Goal: Information Seeking & Learning: Learn about a topic

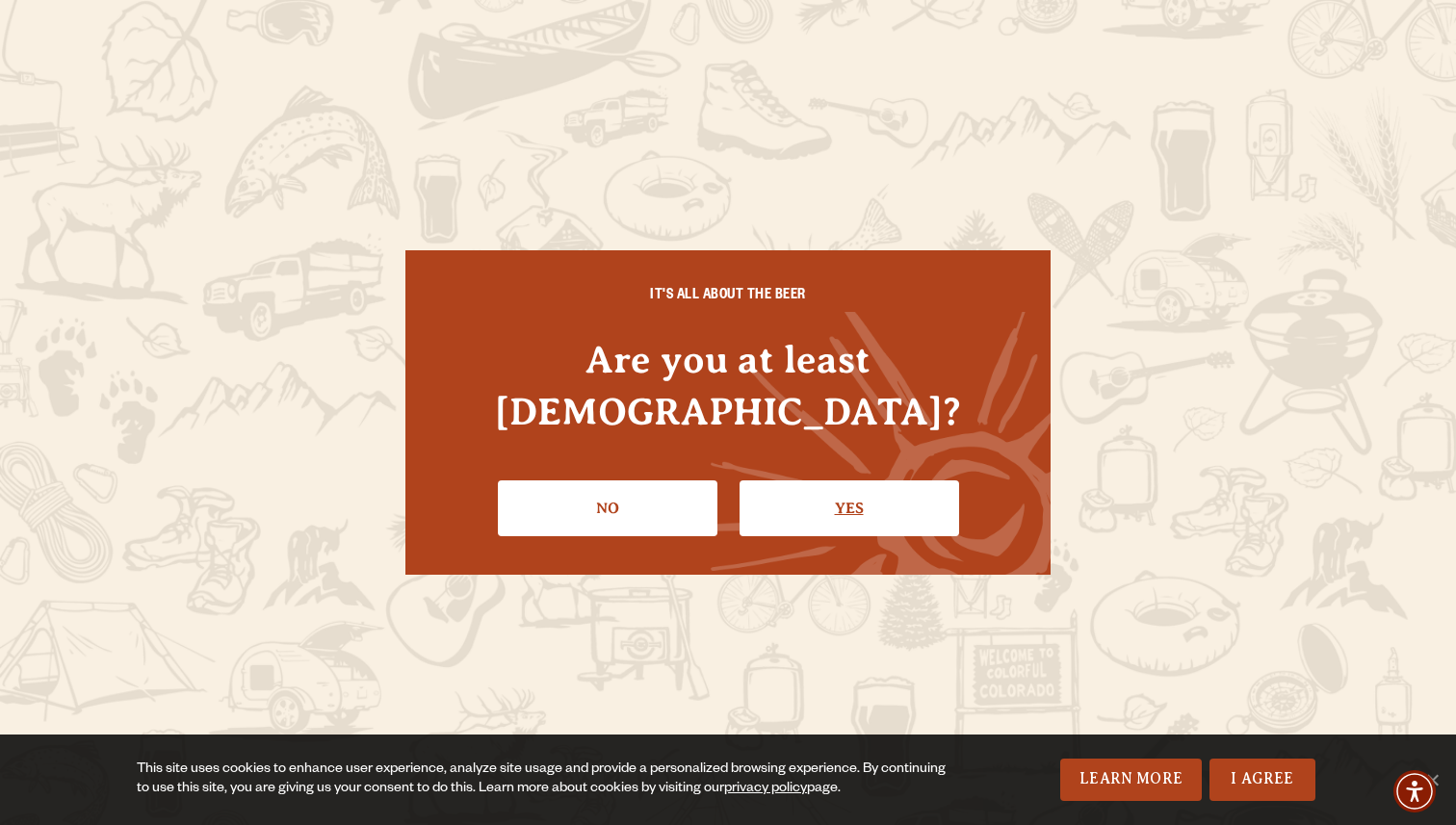
click at [855, 487] on link "Yes" at bounding box center [849, 508] width 220 height 56
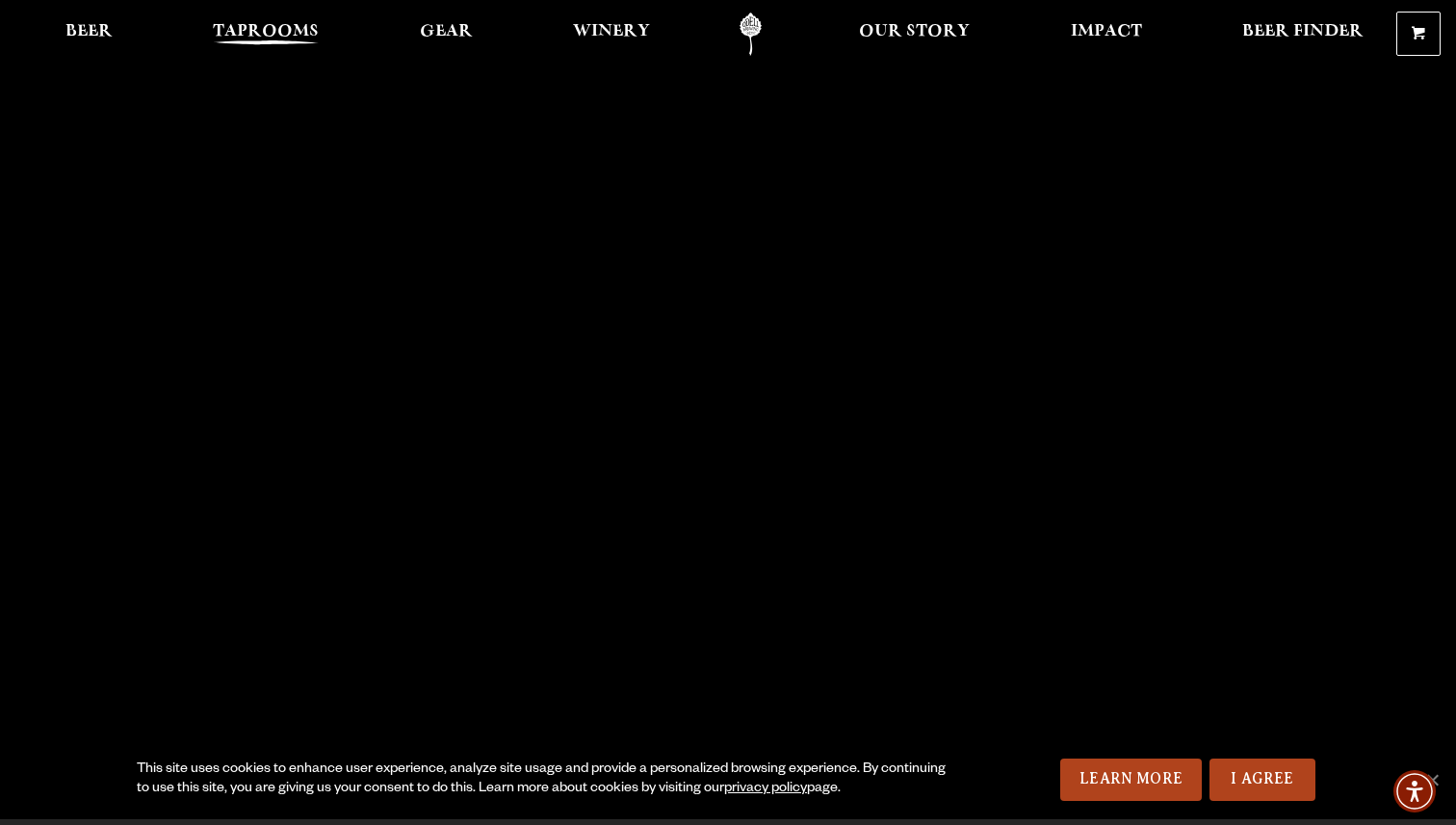
click at [272, 38] on span "Taprooms" at bounding box center [265, 32] width 106 height 16
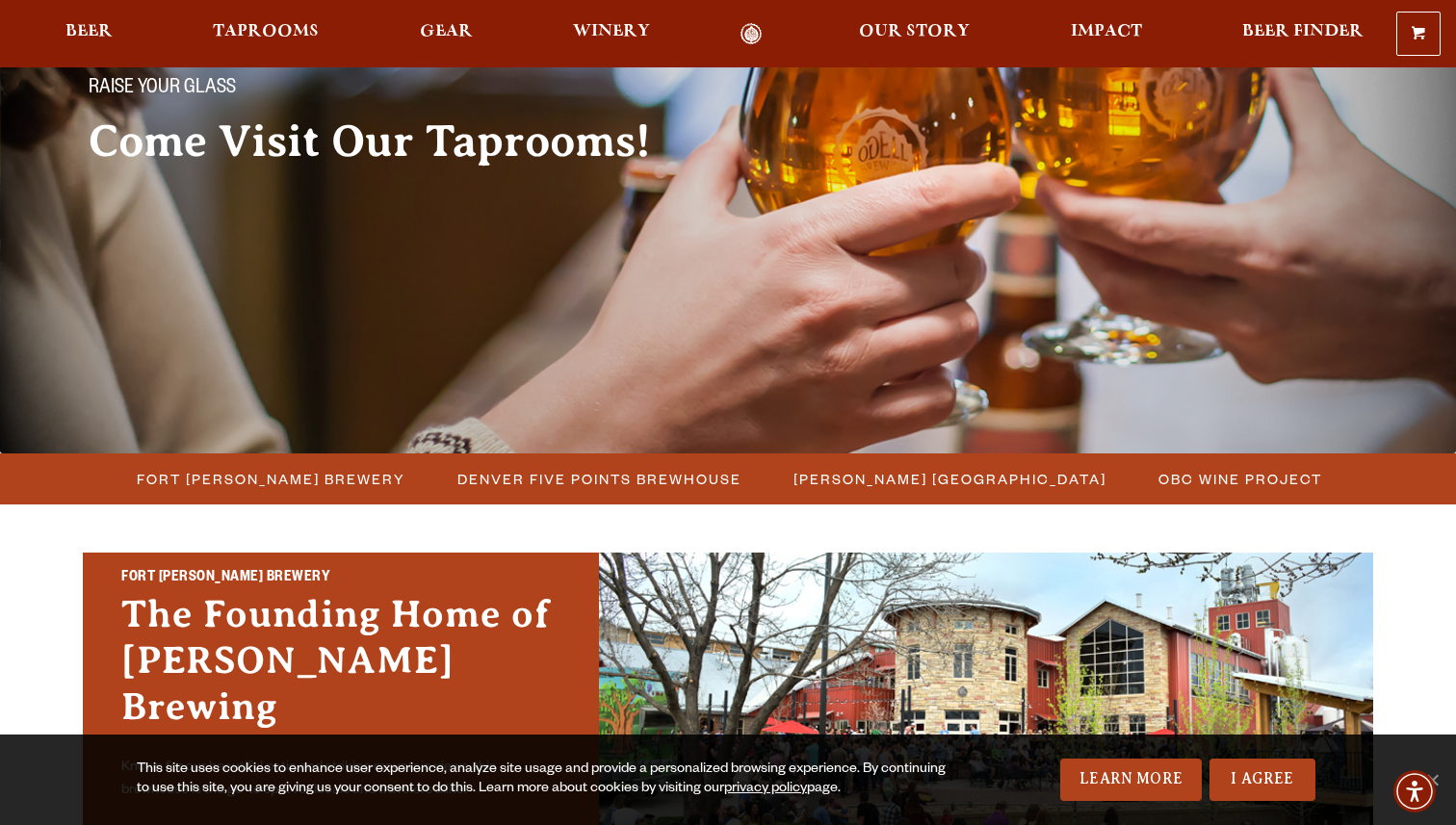
scroll to position [201, 0]
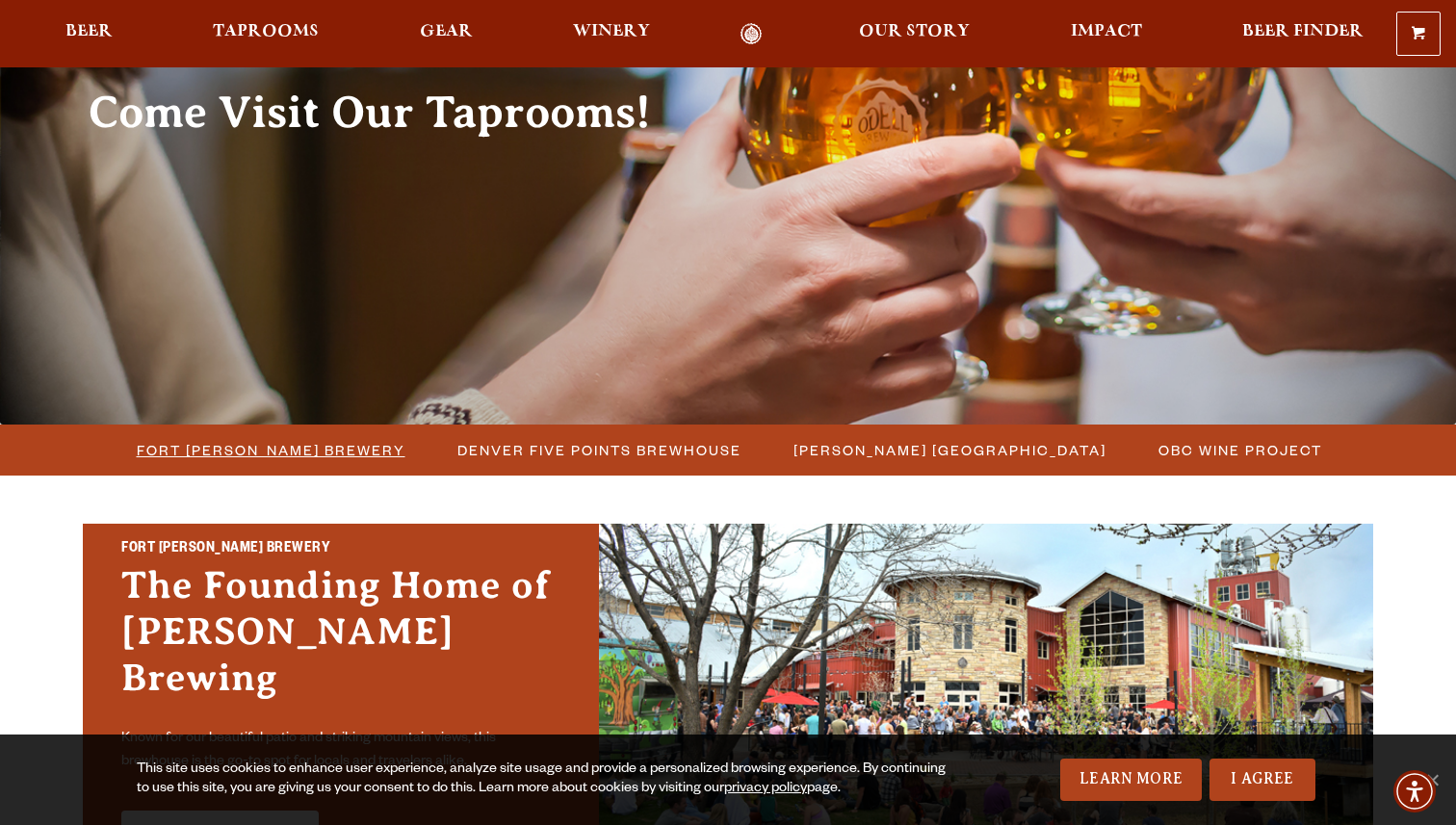
click at [291, 446] on span "Fort [PERSON_NAME] Brewery" at bounding box center [271, 450] width 268 height 28
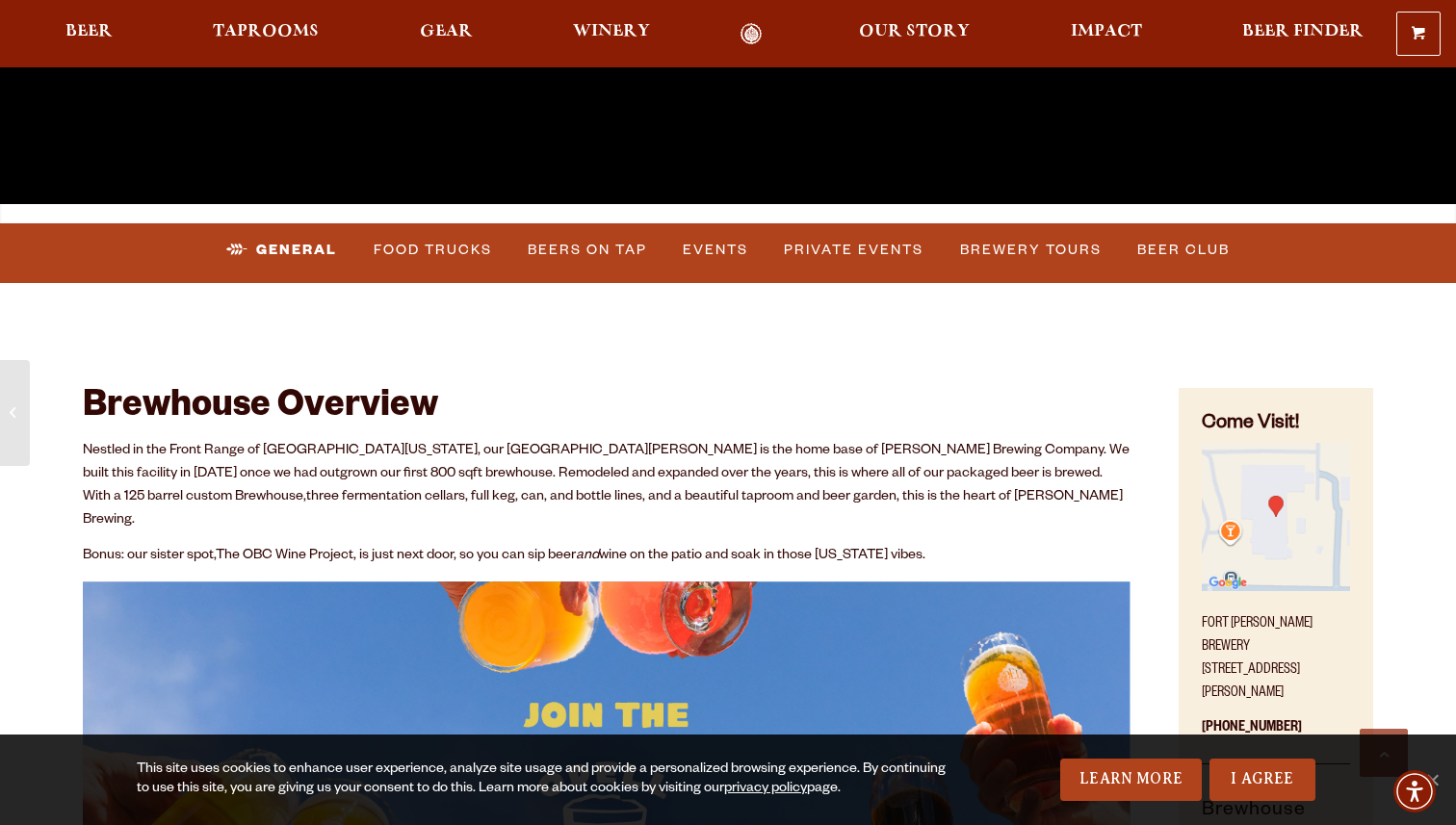
scroll to position [615, 0]
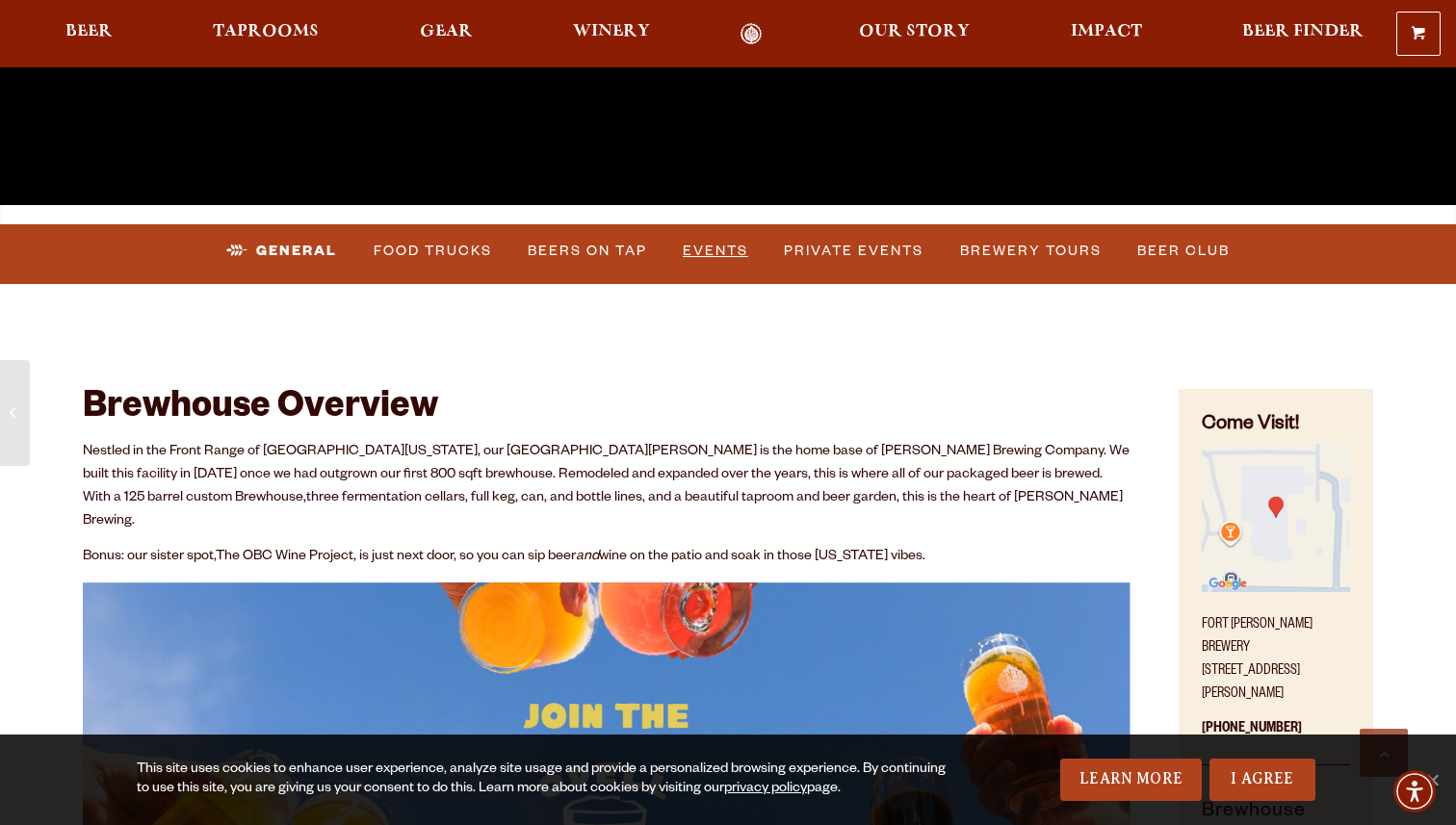
click at [714, 247] on link "Events" at bounding box center [715, 251] width 81 height 44
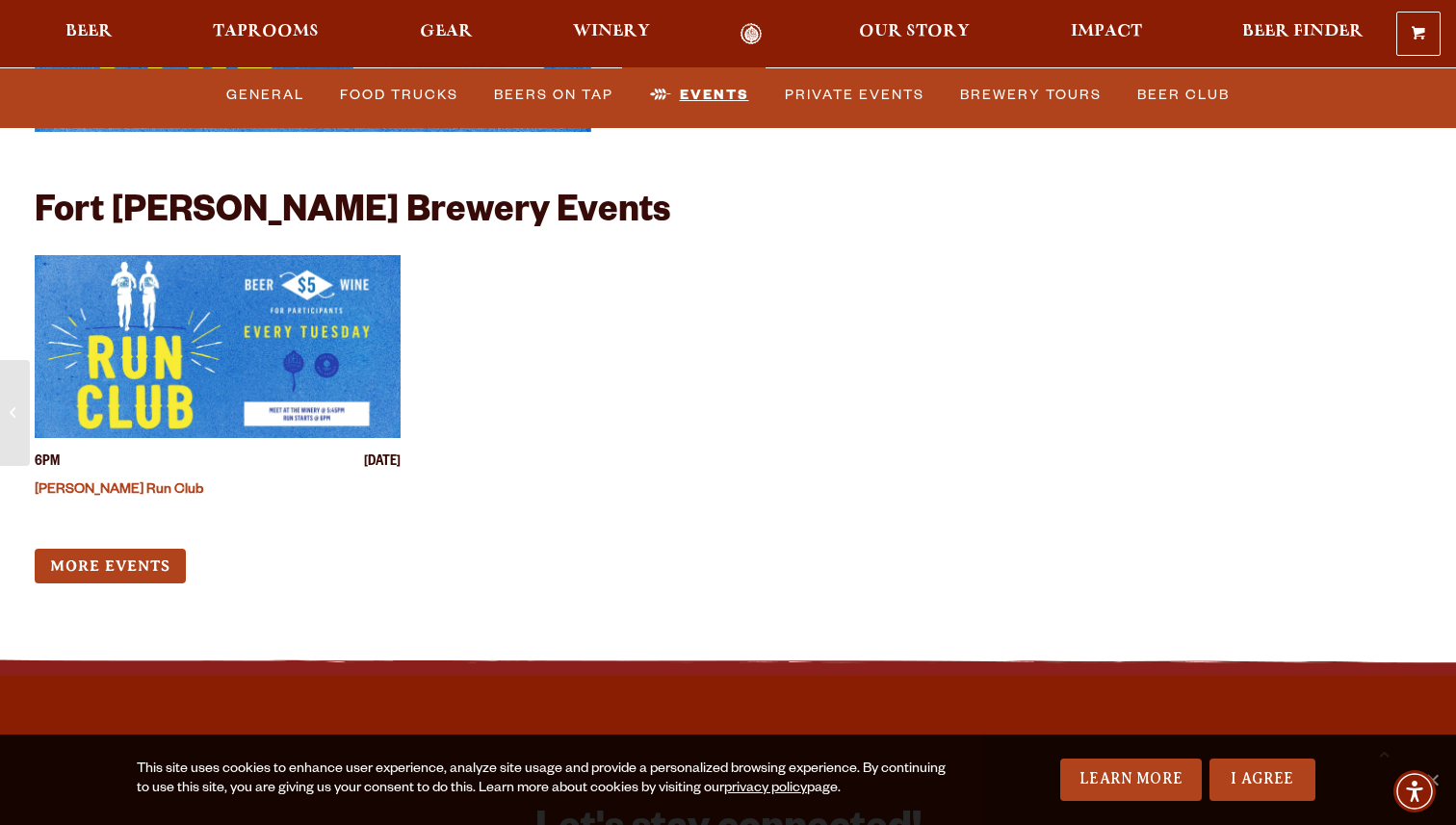
scroll to position [7497, 0]
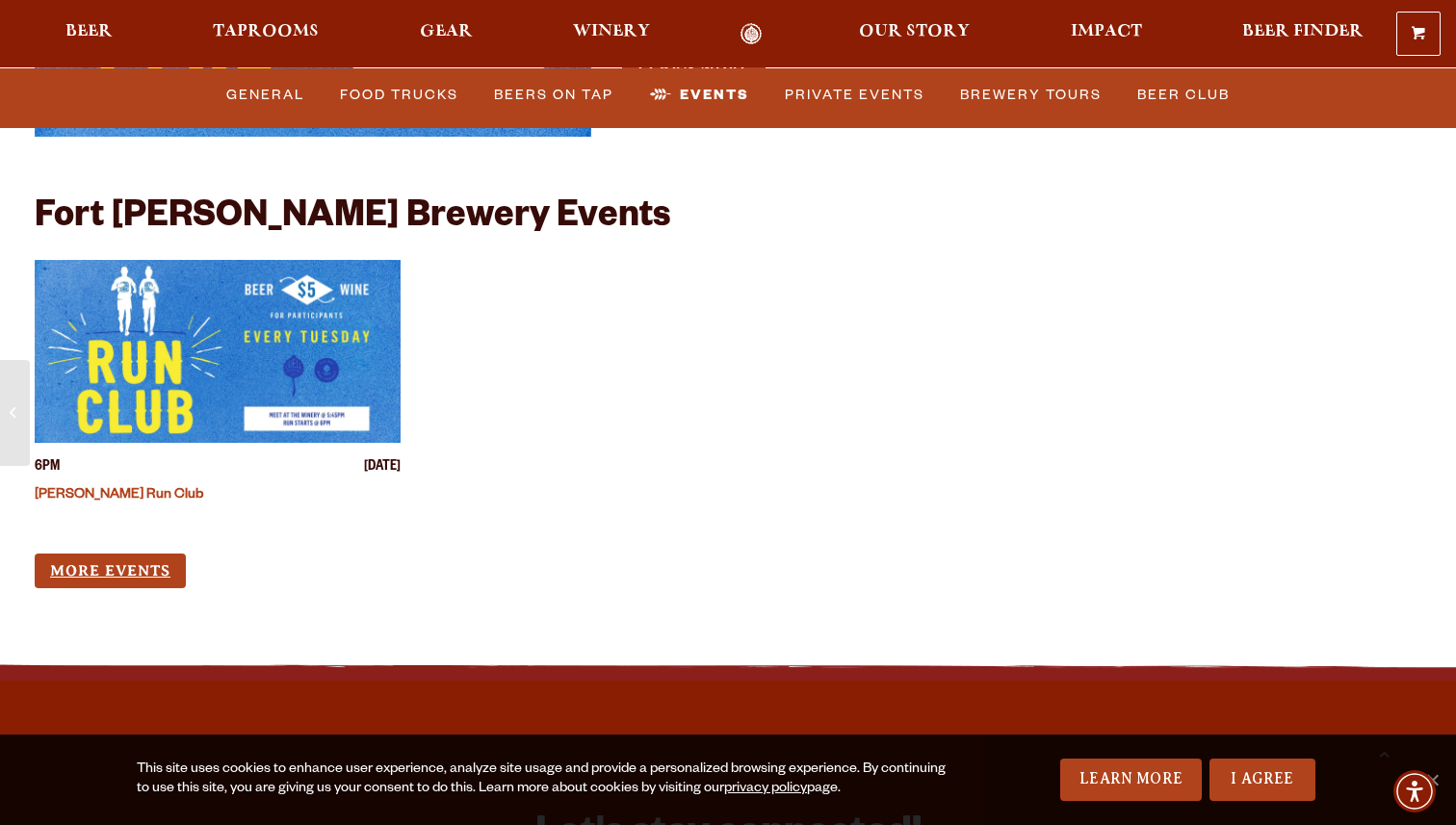
click at [140, 554] on link "More Events" at bounding box center [109, 571] width 151 height 36
click at [310, 29] on span "Taprooms" at bounding box center [265, 32] width 106 height 16
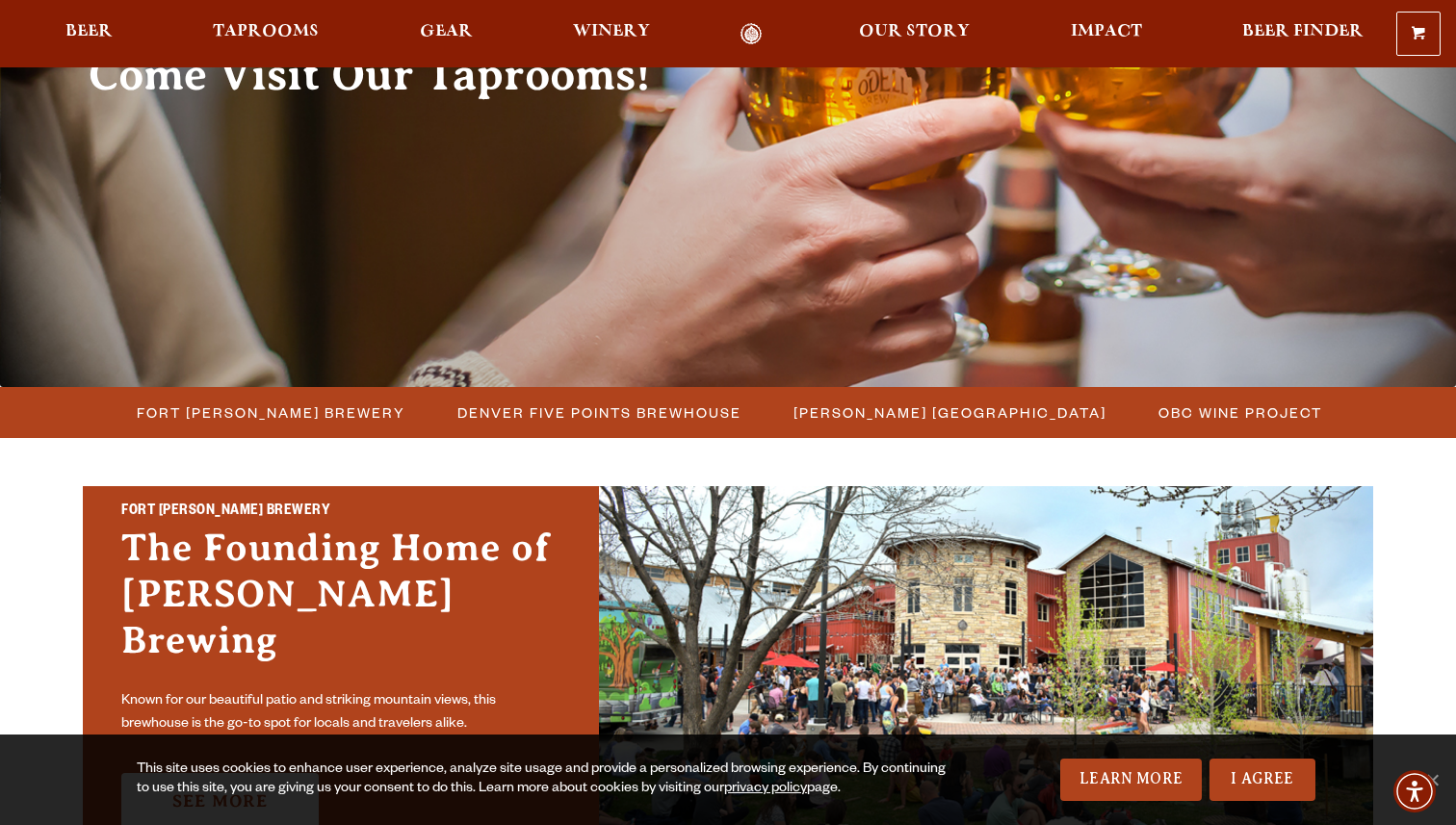
scroll to position [267, 0]
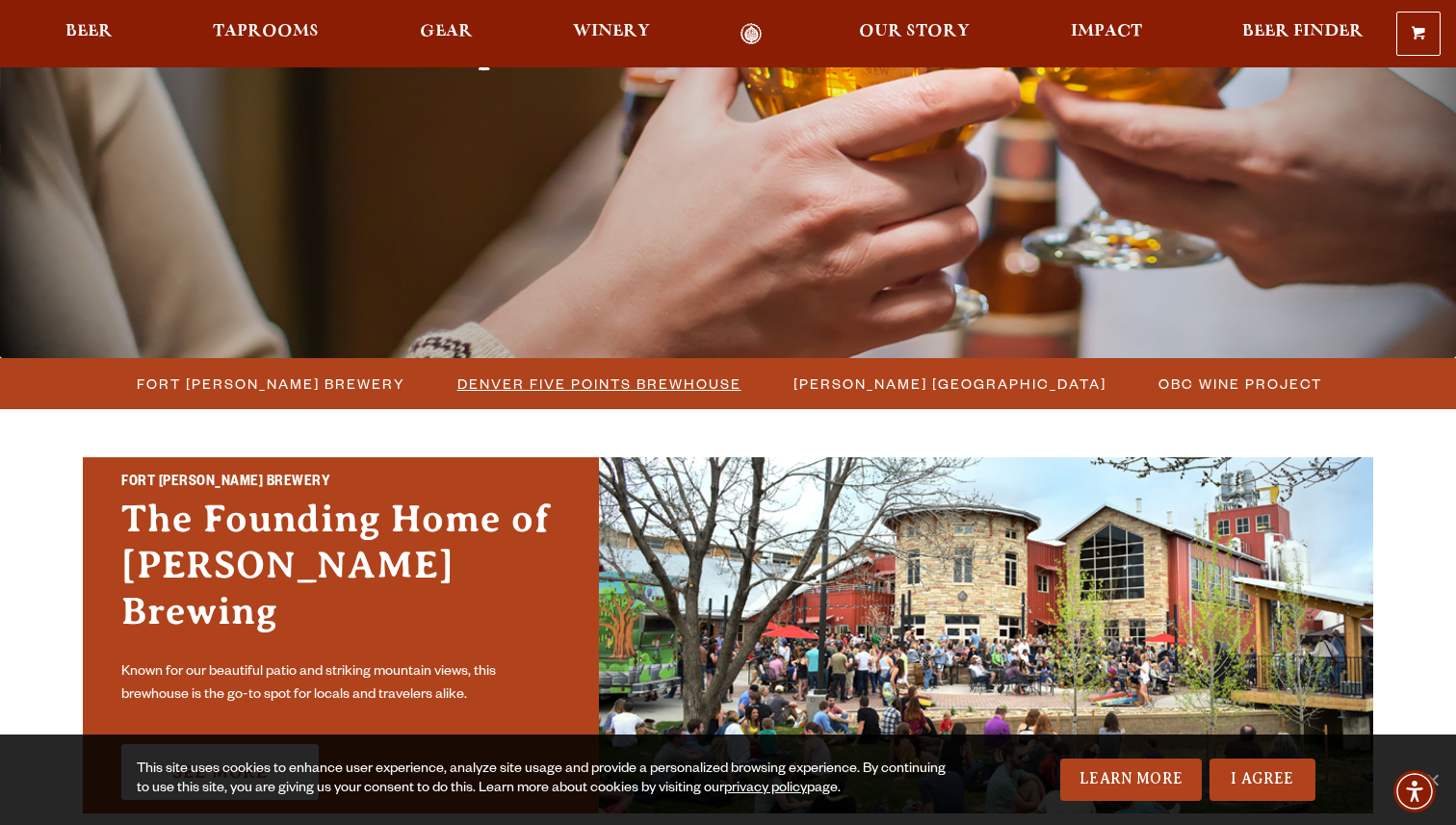
click at [530, 387] on span "Denver Five Points Brewhouse" at bounding box center [600, 384] width 284 height 28
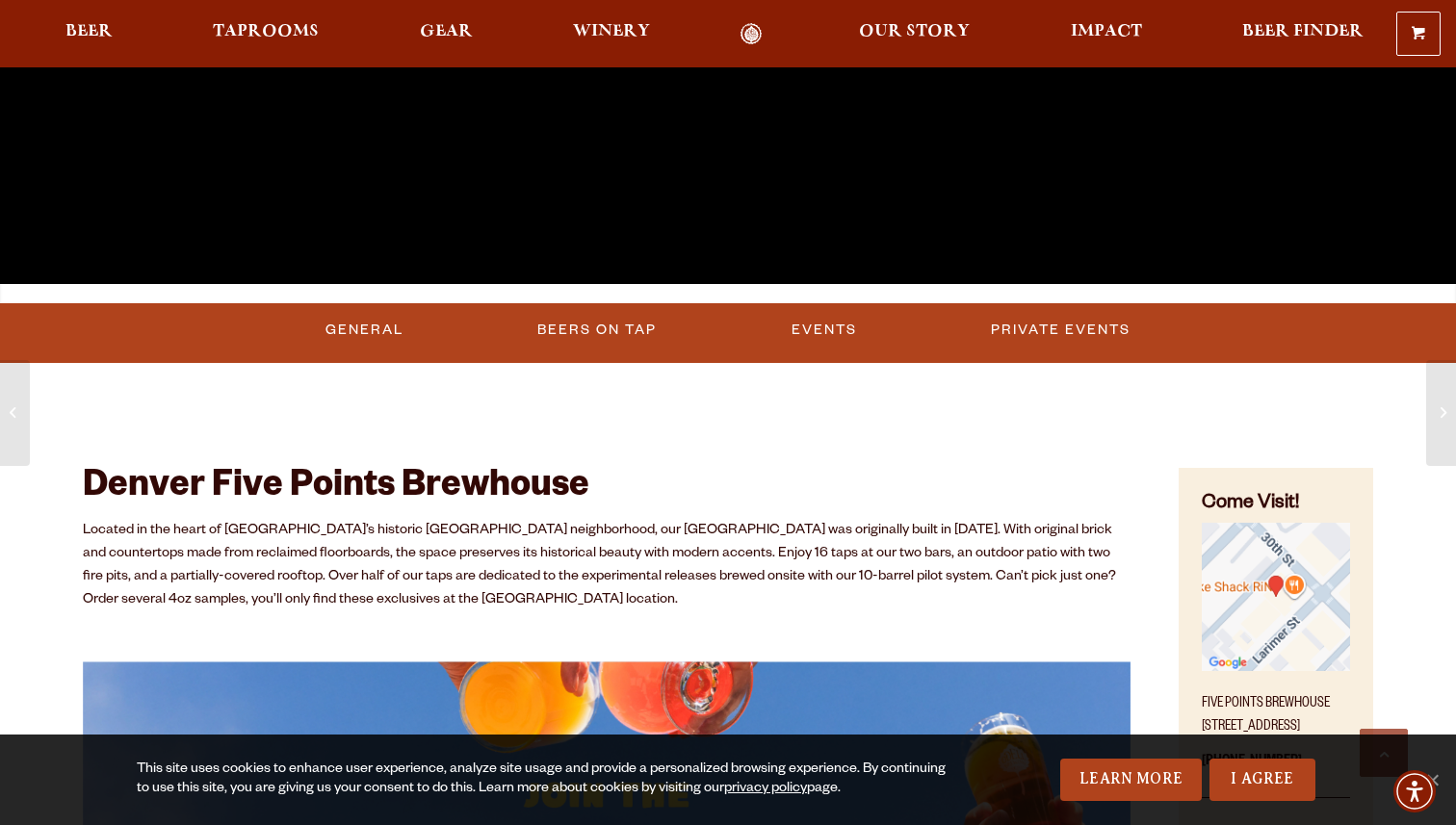
scroll to position [538, 0]
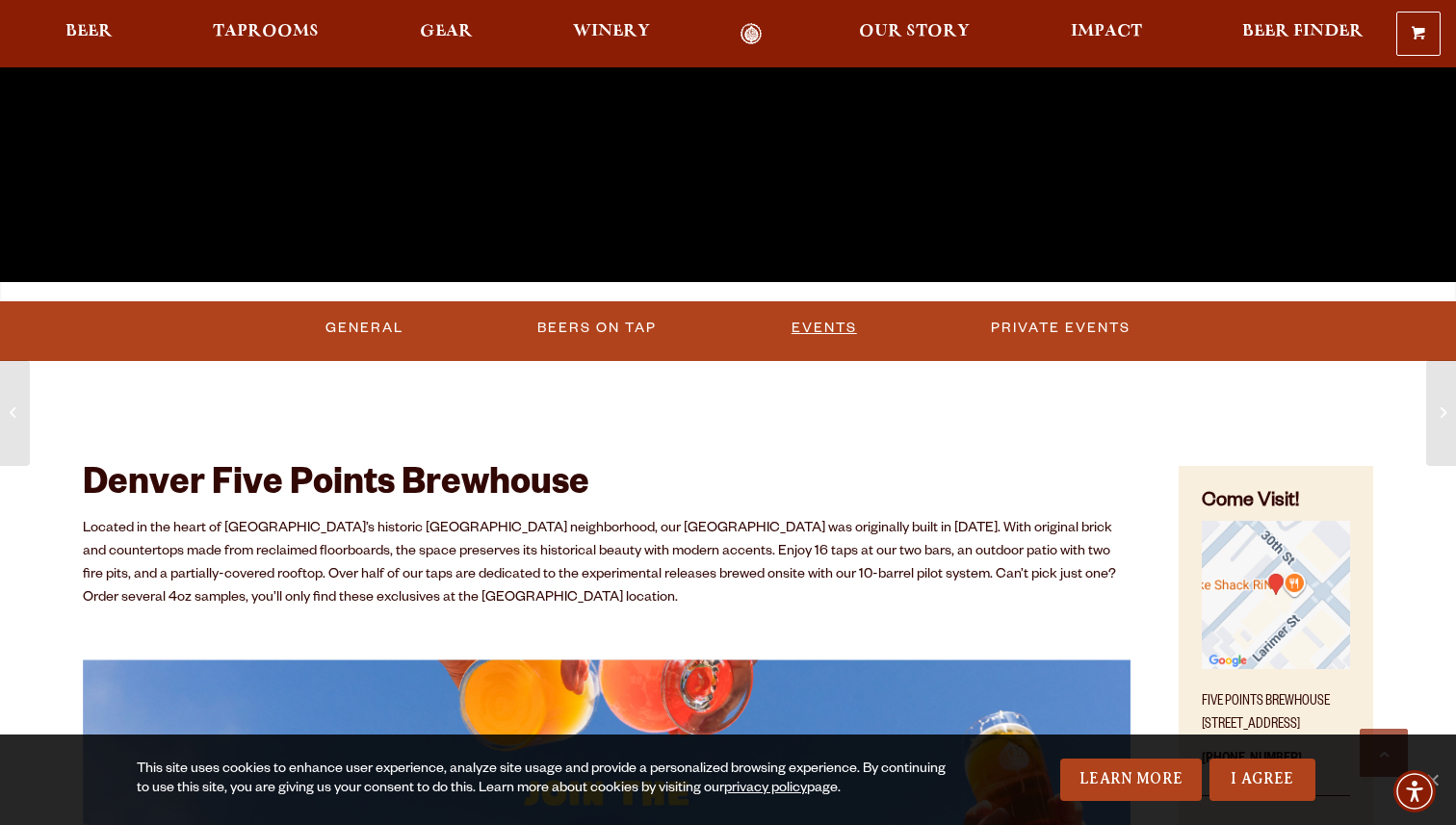
click at [824, 319] on link "Events" at bounding box center [824, 328] width 81 height 44
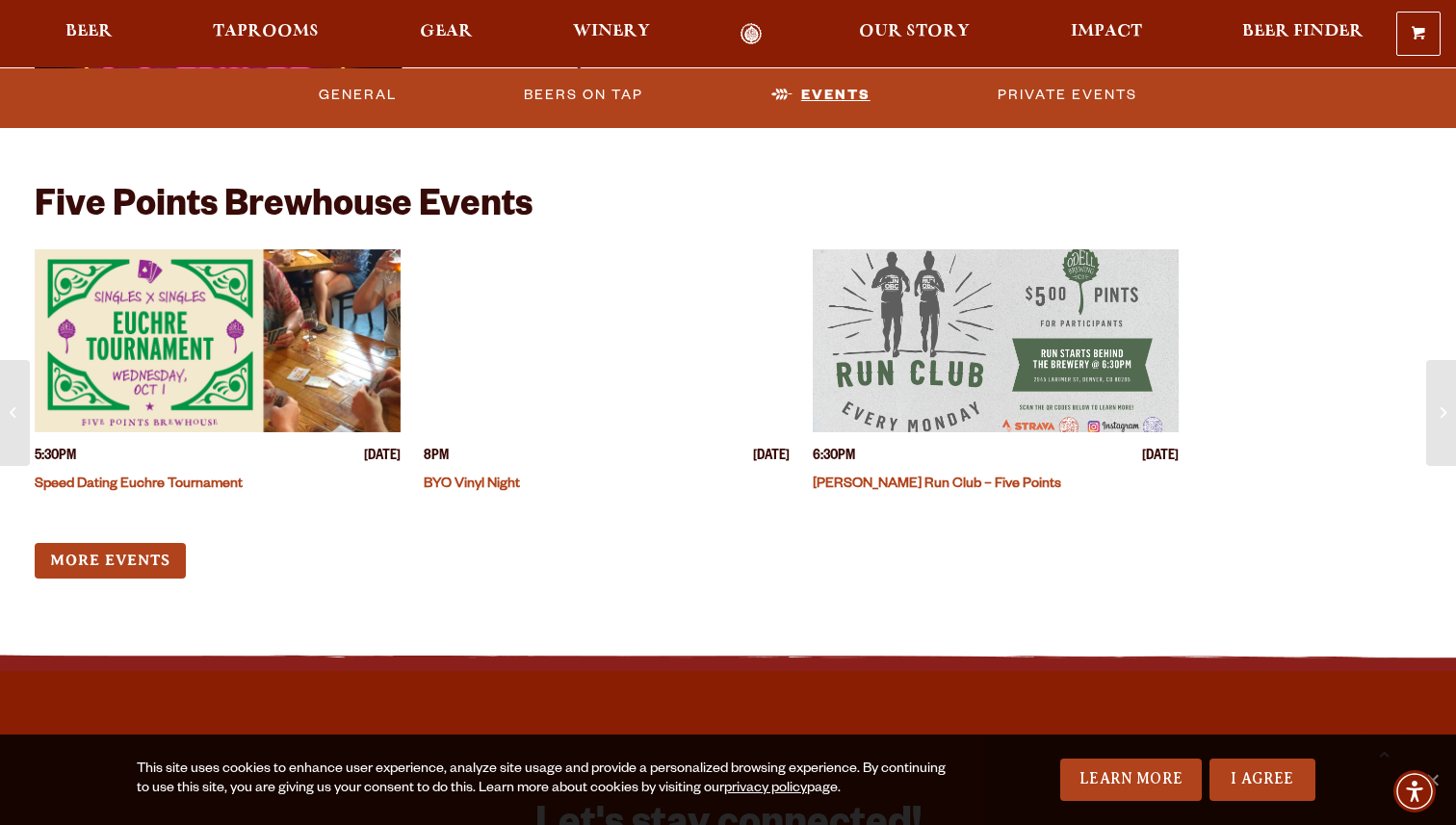
scroll to position [5930, 0]
